Goal: Information Seeking & Learning: Learn about a topic

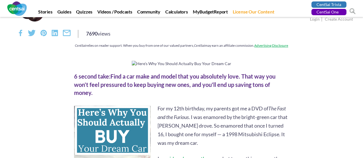
scroll to position [134, 0]
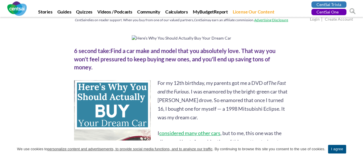
scroll to position [0, 0]
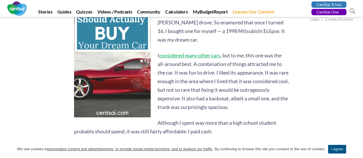
scroll to position [150, 0]
